Goal: Contribute content: Add original content to the website for others to see

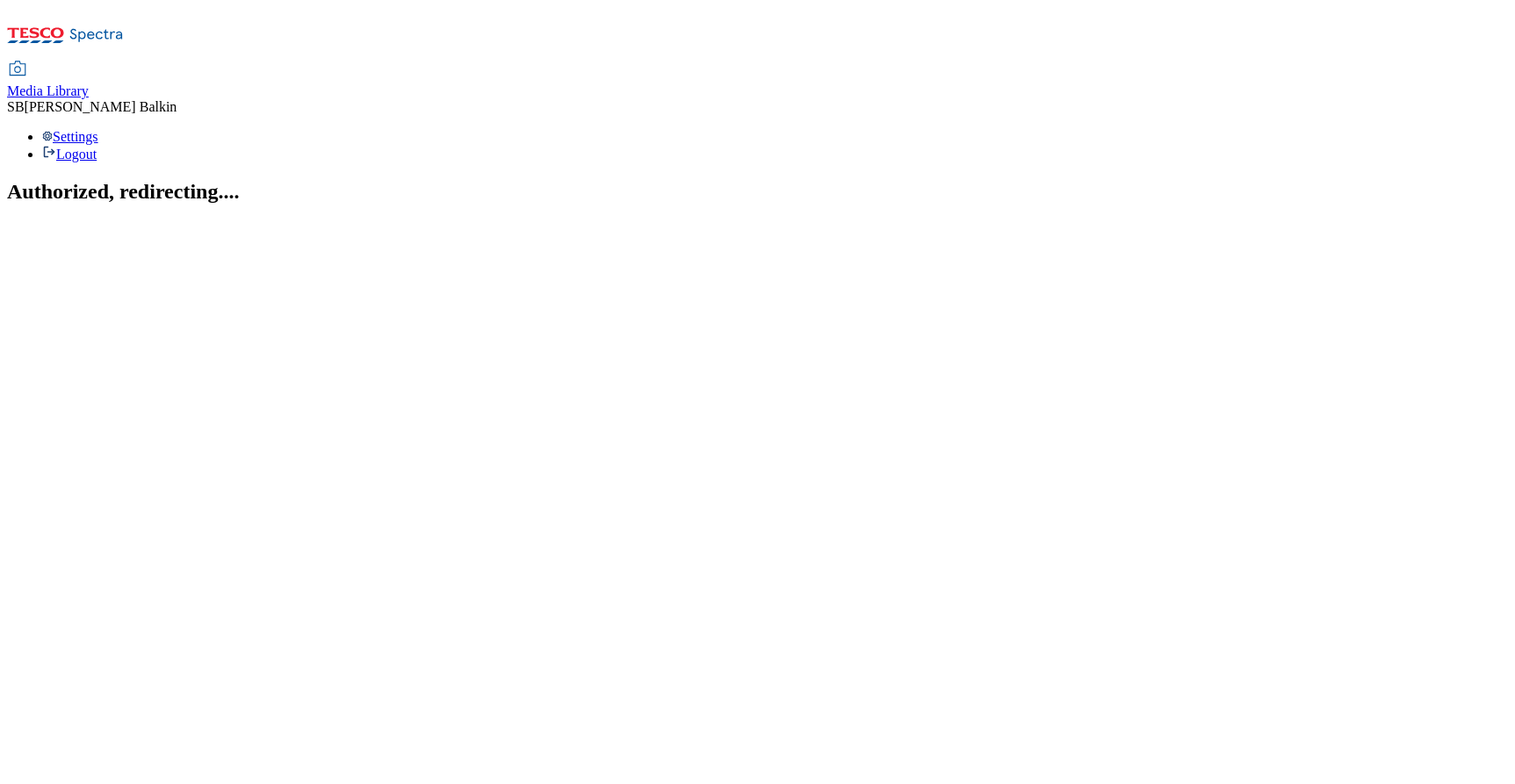
click at [88, 83] on div "Media Library" at bounding box center [47, 91] width 81 height 16
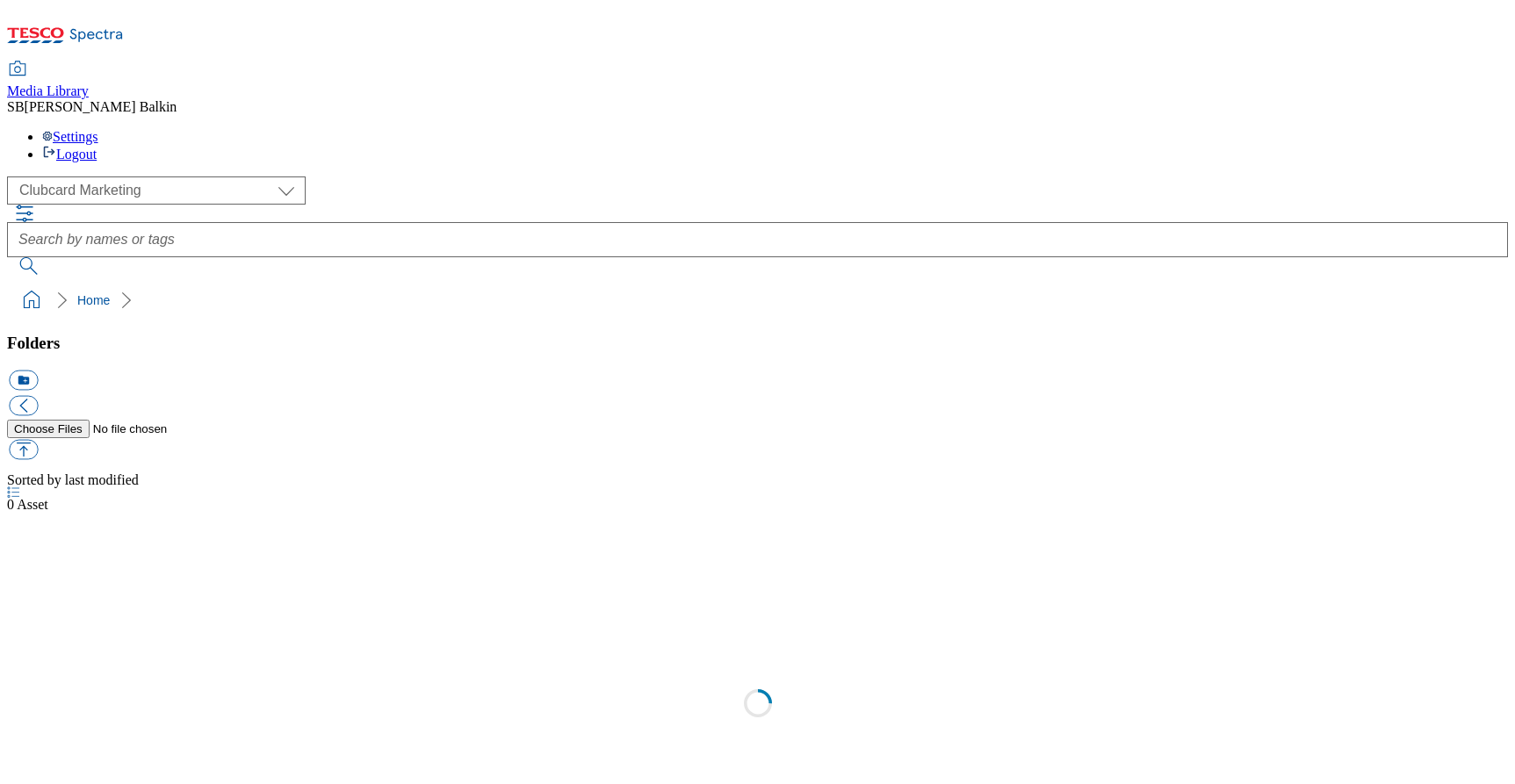
scroll to position [1, 0]
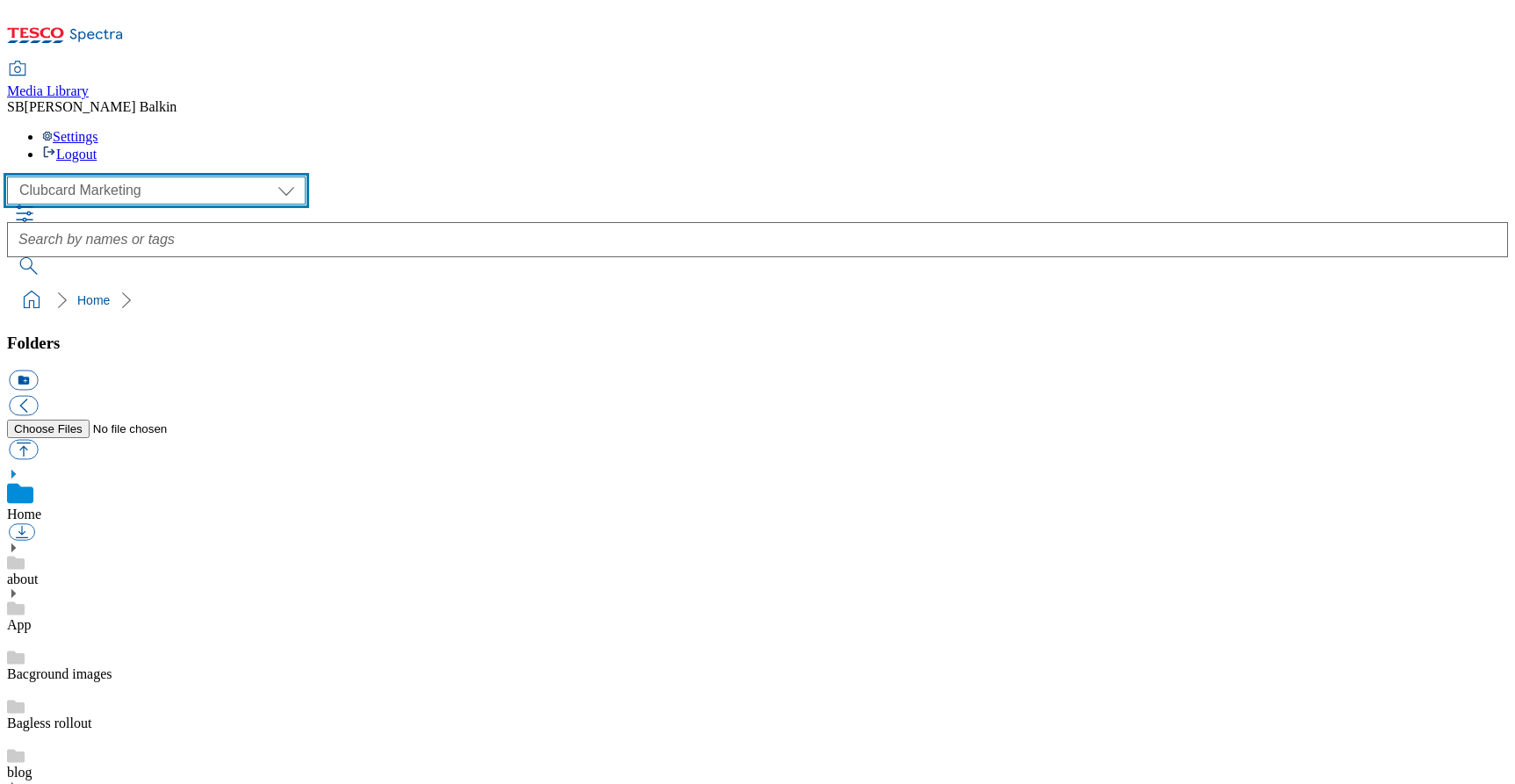
click at [146, 177] on select "Clubcard Marketing Dotcom UK FnF Stores GHS Marketing [GEOGRAPHIC_DATA] GHS Pro…" at bounding box center [156, 190] width 298 height 28
select select "flare-ghs-mktg"
click at [13, 177] on select "Clubcard Marketing Dotcom UK FnF Stores GHS Marketing [GEOGRAPHIC_DATA] GHS Pro…" at bounding box center [156, 190] width 298 height 28
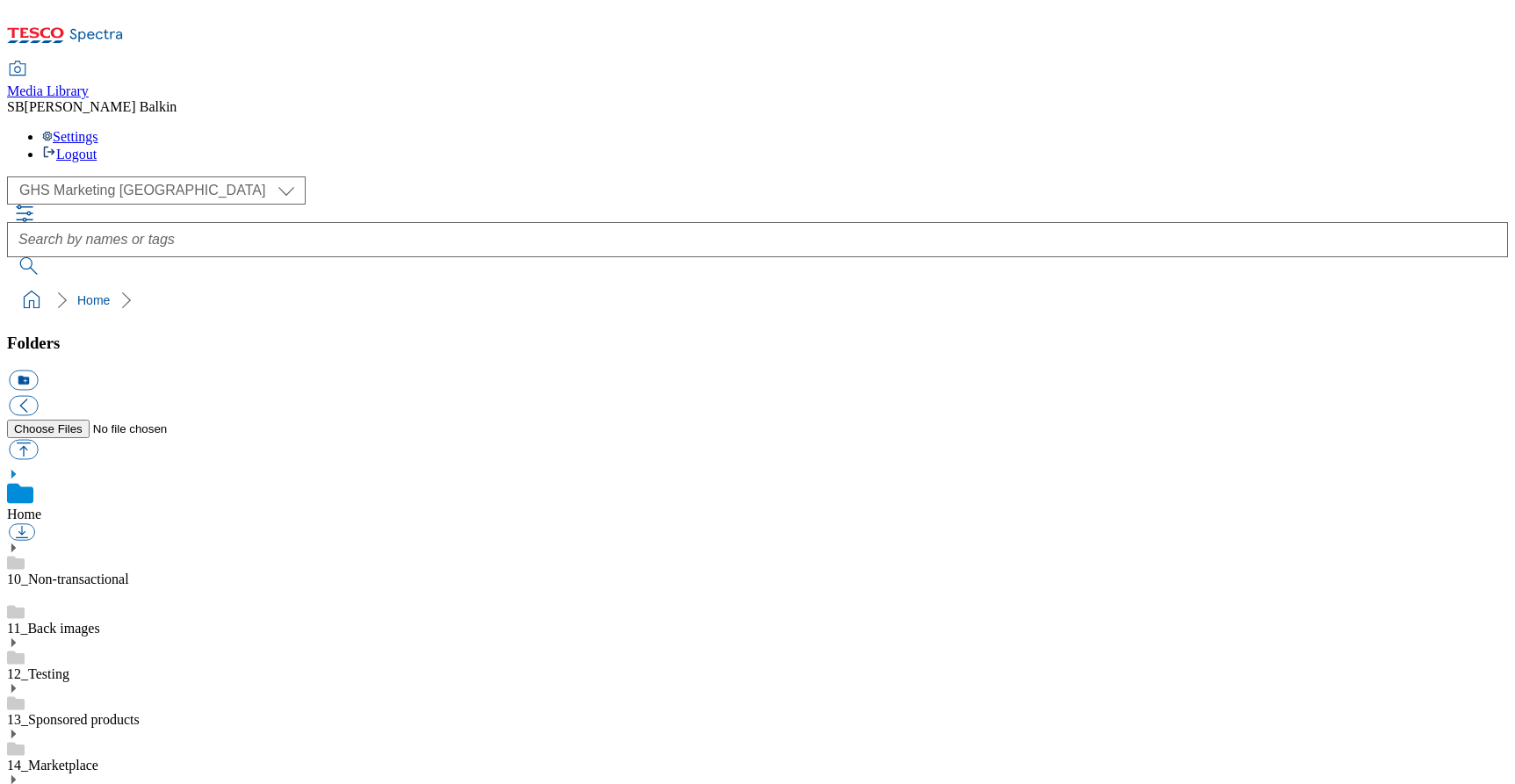
click at [16, 775] on use at bounding box center [14, 779] width 4 height 9
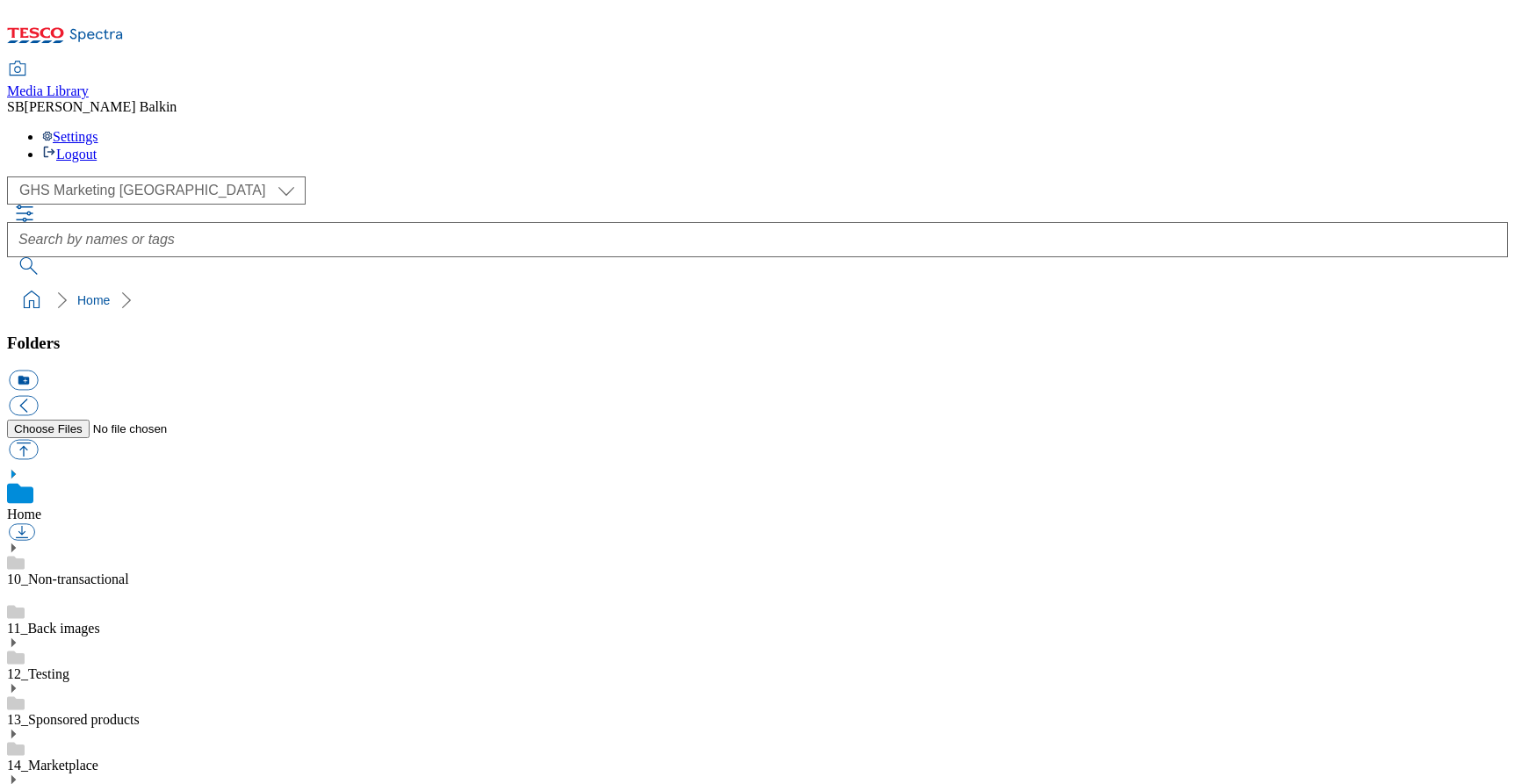
scroll to position [832, 0]
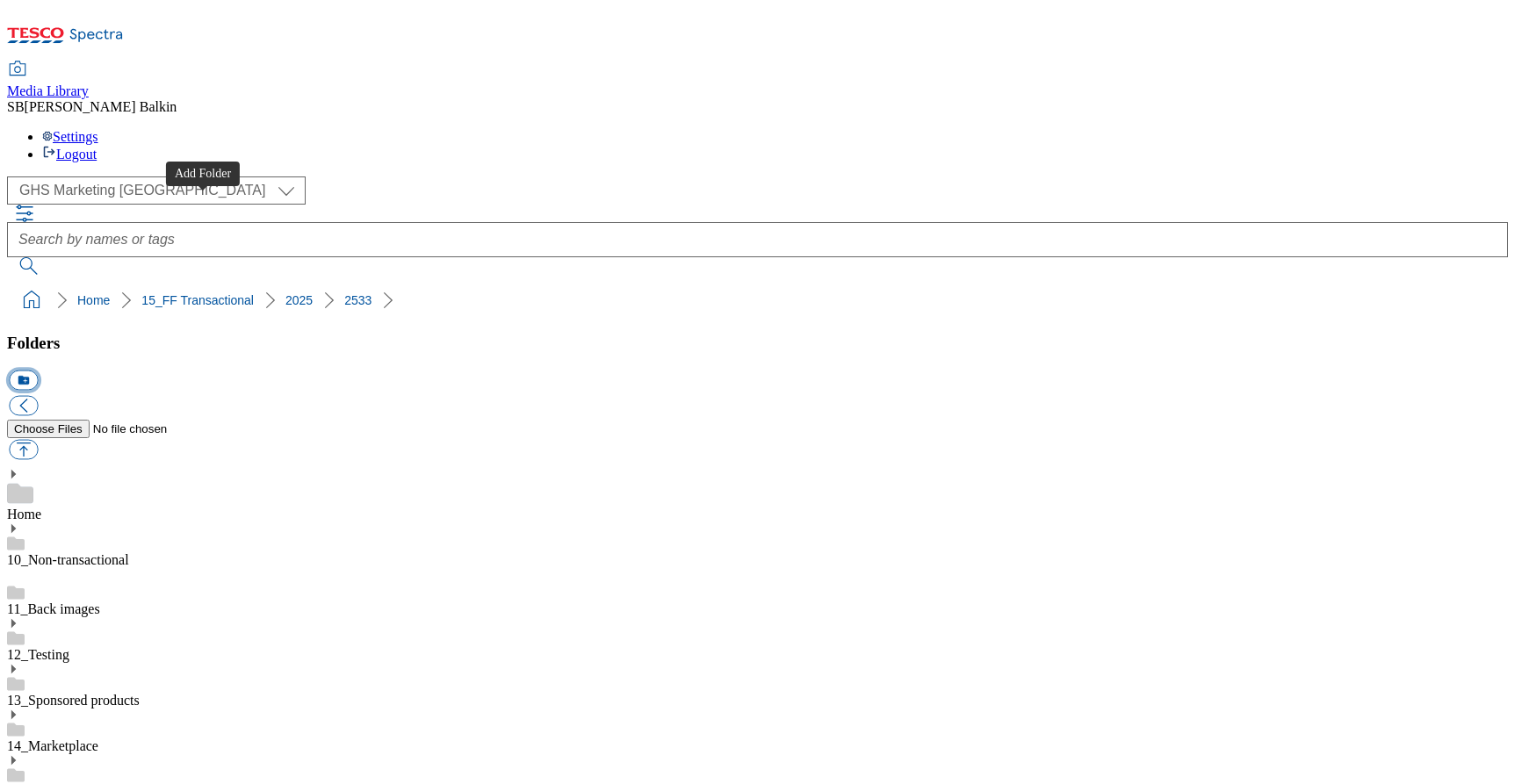
click at [37, 371] on button "icon_new_folder" at bounding box center [24, 381] width 29 height 21
type input "Hubpage"
click at [37, 371] on button "icon_new_folder" at bounding box center [24, 381] width 29 height 21
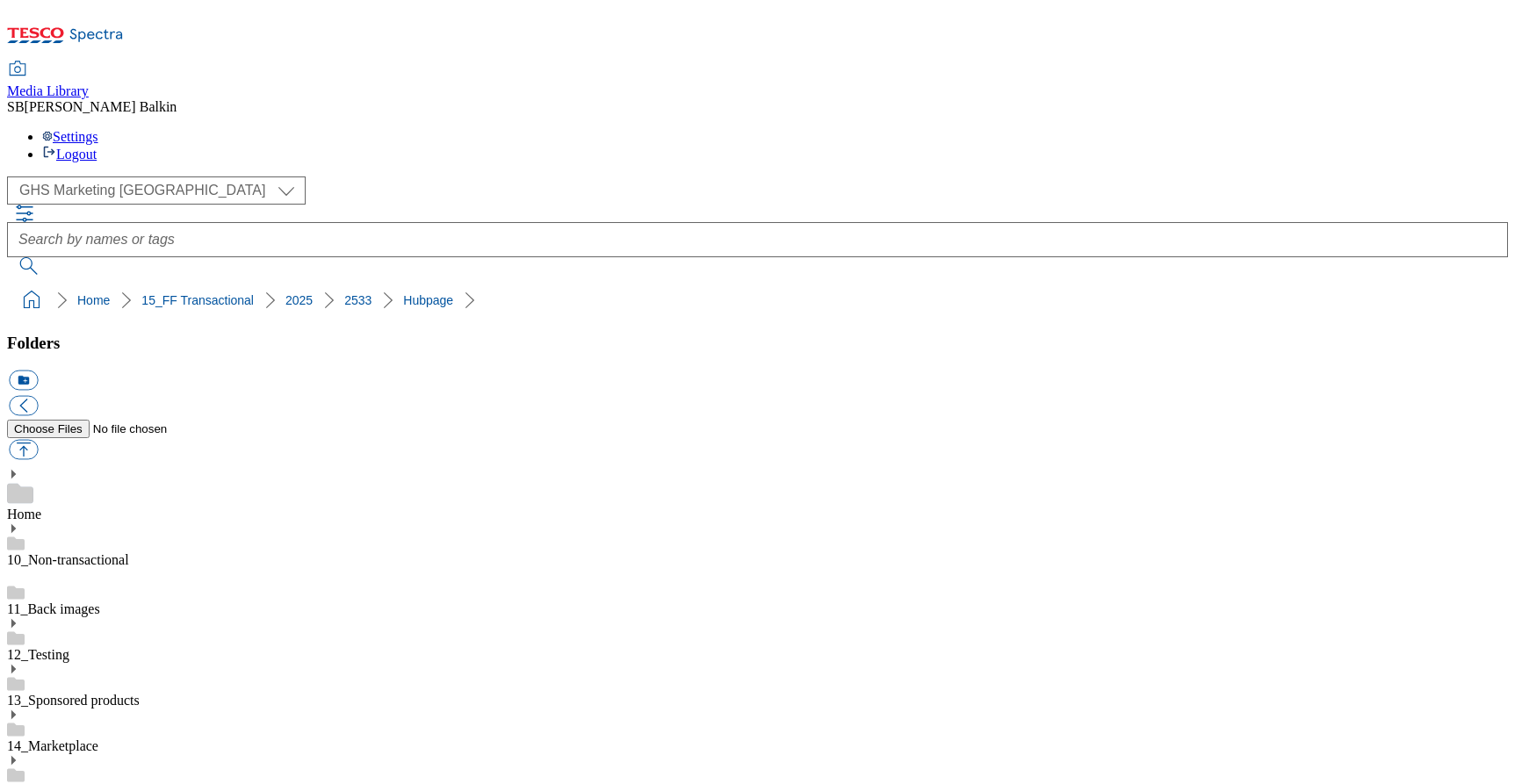
type input "h"
type input "Header"
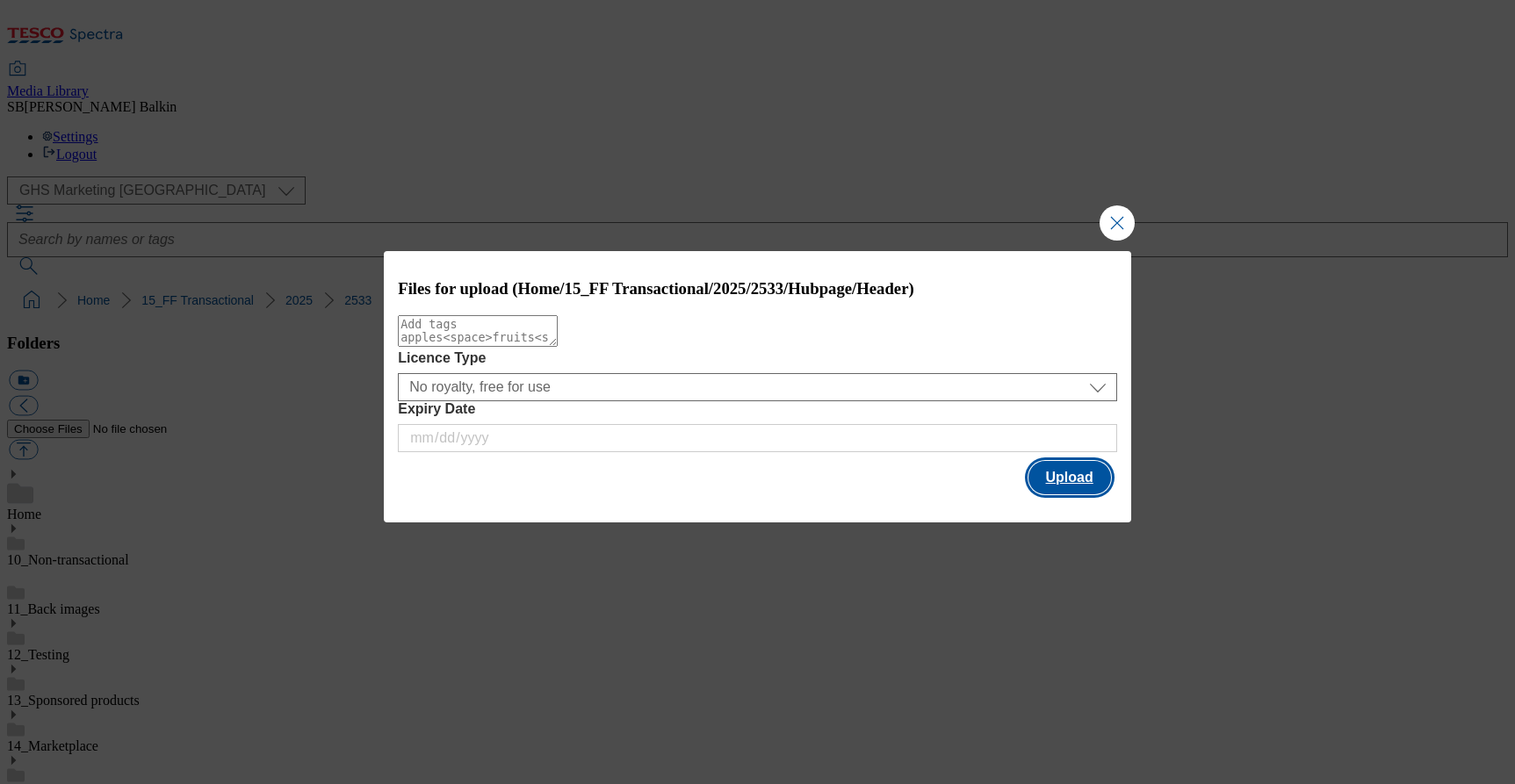
click at [1064, 480] on button "Upload" at bounding box center [1070, 478] width 82 height 33
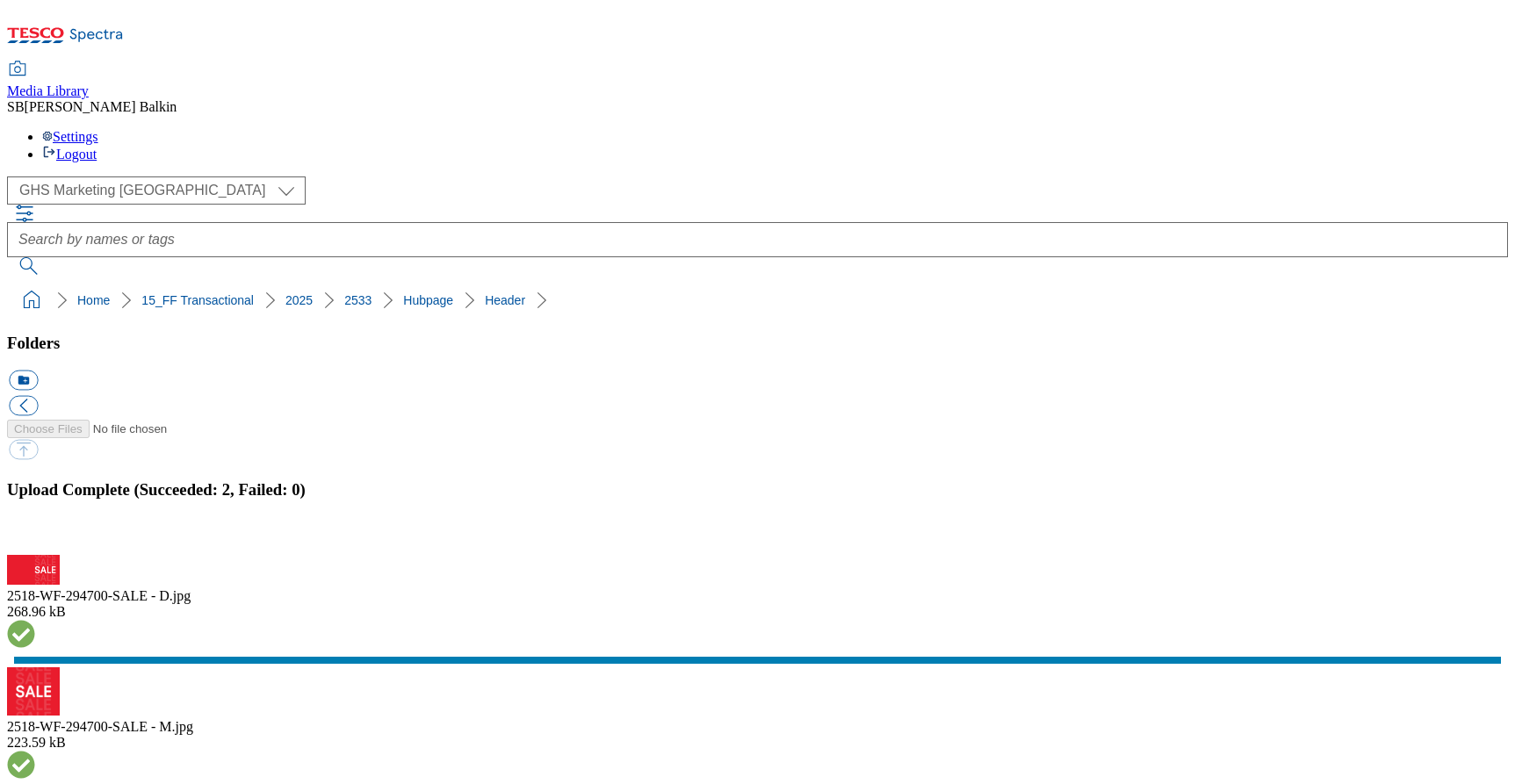
click at [37, 371] on button "icon_new_folder" at bounding box center [24, 381] width 29 height 21
type input "Latest"
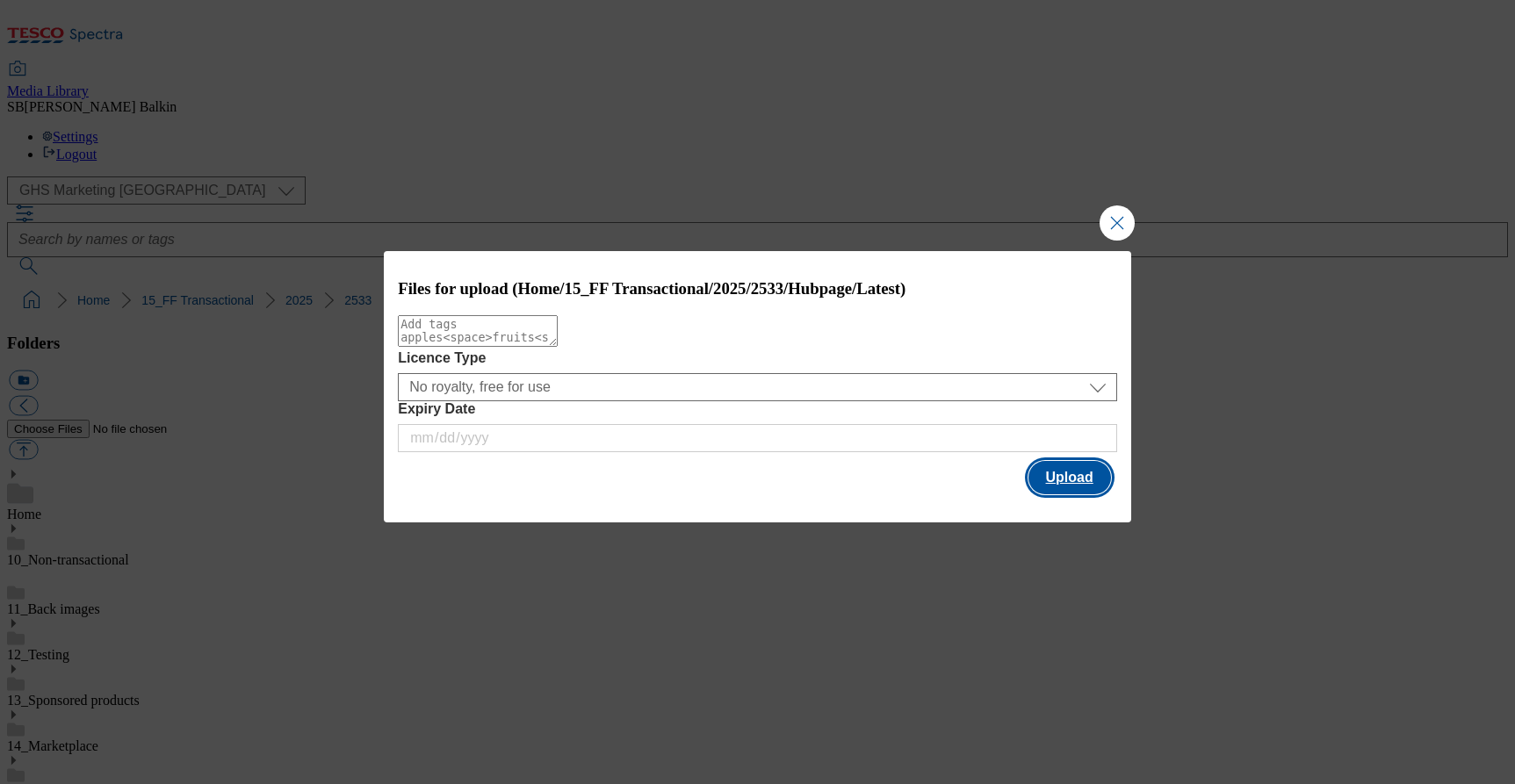
click at [1089, 480] on button "Upload" at bounding box center [1070, 478] width 82 height 33
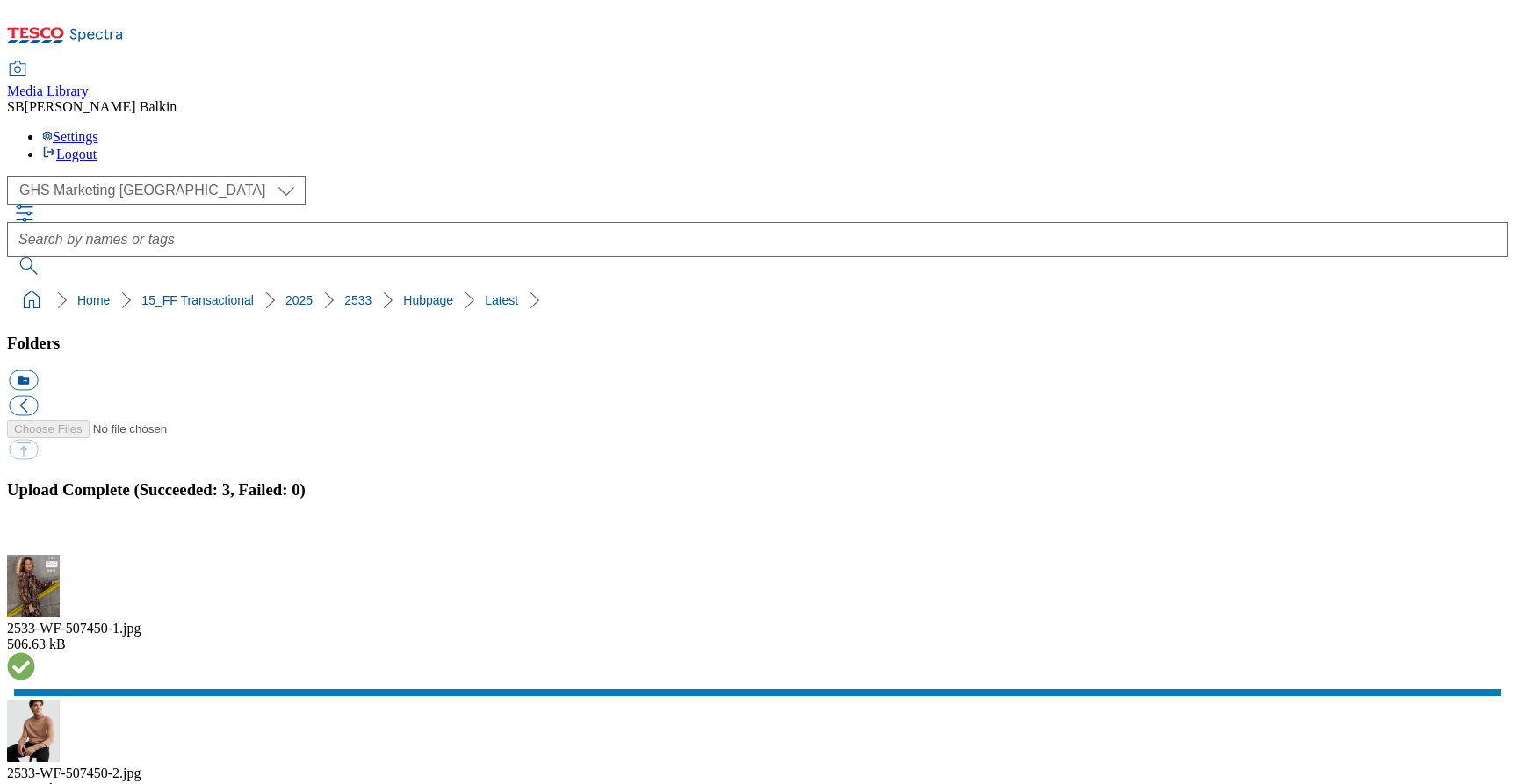
click at [37, 371] on button "icon_new_folder" at bounding box center [24, 381] width 29 height 21
type input "Trending"
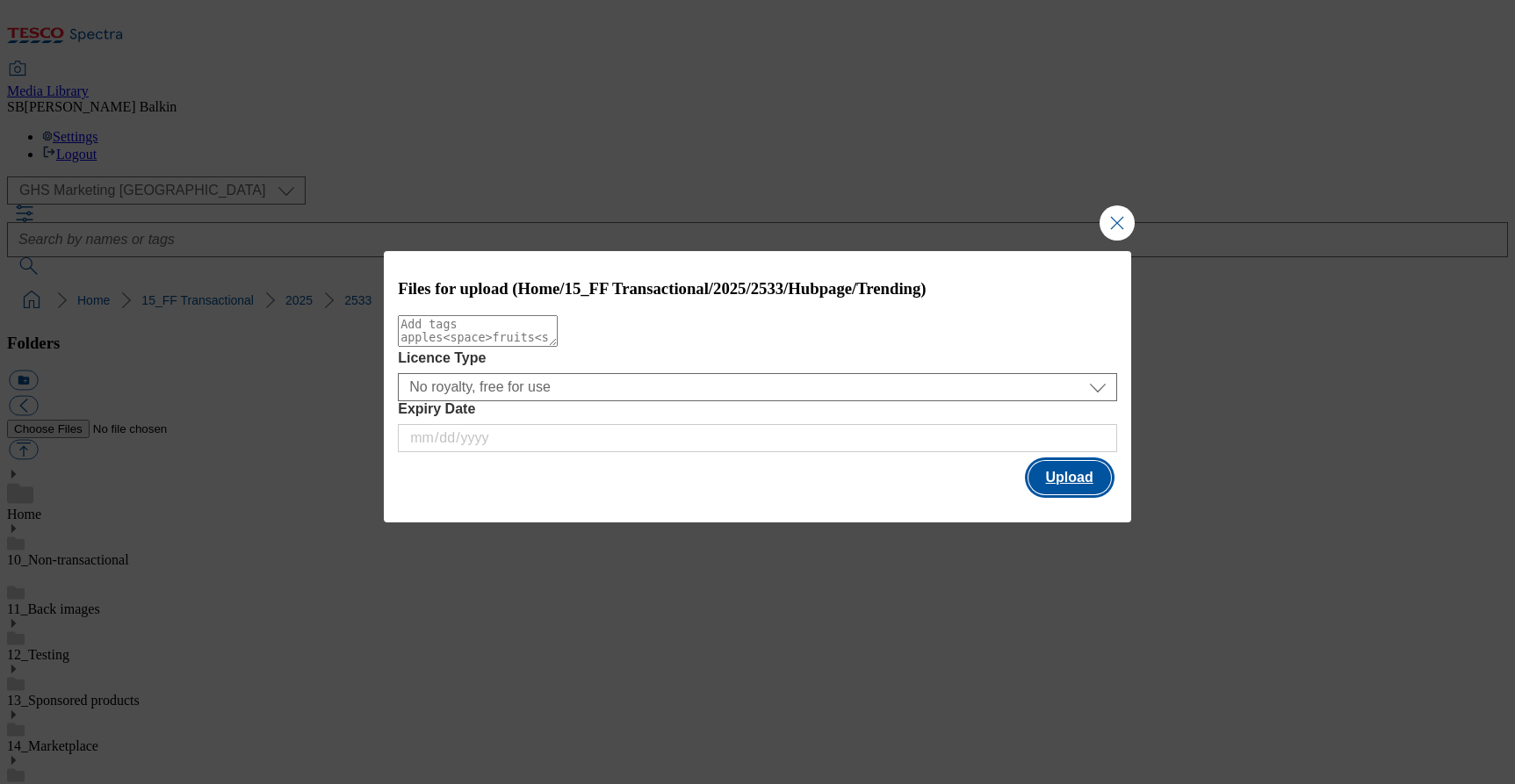
click at [1094, 483] on button "Upload" at bounding box center [1070, 478] width 82 height 33
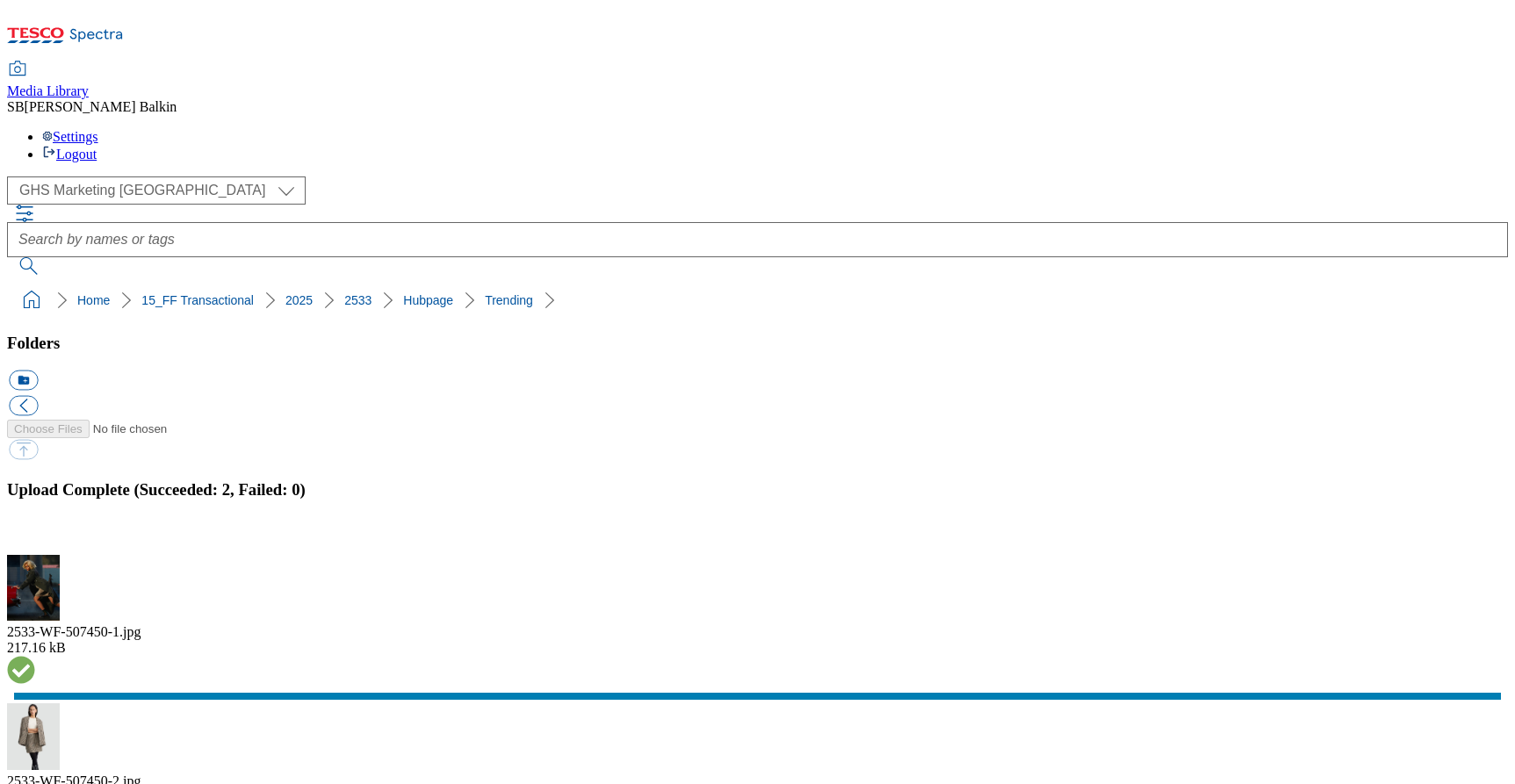
drag, startPoint x: 8, startPoint y: 164, endPoint x: 388, endPoint y: 171, distance: 380.1
click at [388, 284] on nav "Home 15_FF Transactional 2025 2533 Hubpage" at bounding box center [757, 300] width 1500 height 33
copy ol "Home 15_FF Transactional 2025 2533 Hubpage"
